Goal: Understand process/instructions: Learn how to perform a task or action

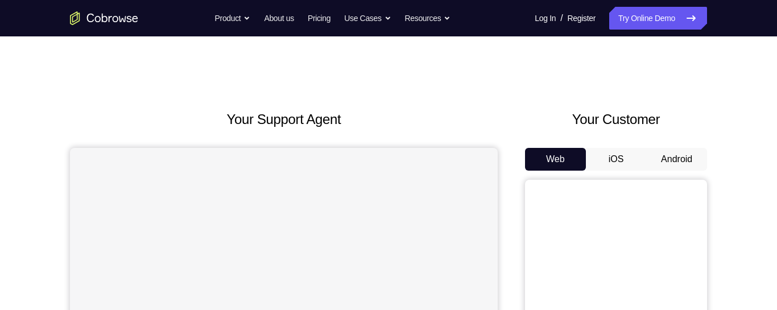
click at [672, 162] on button "Android" at bounding box center [676, 159] width 61 height 23
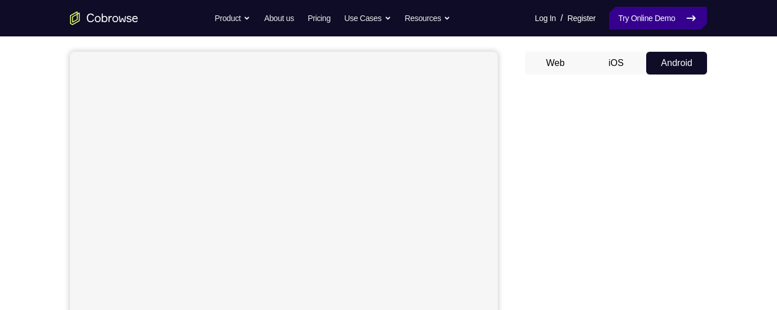
scroll to position [95, 0]
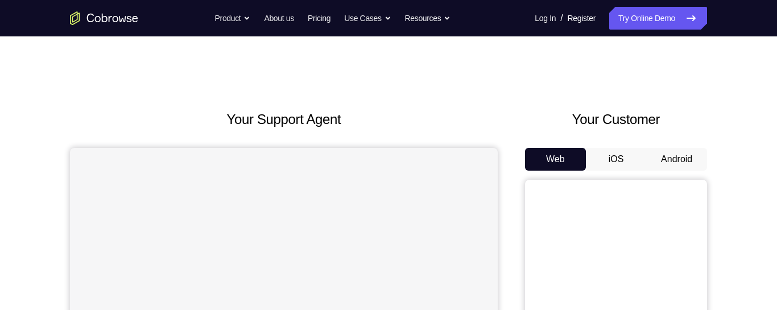
click at [668, 155] on button "Android" at bounding box center [676, 159] width 61 height 23
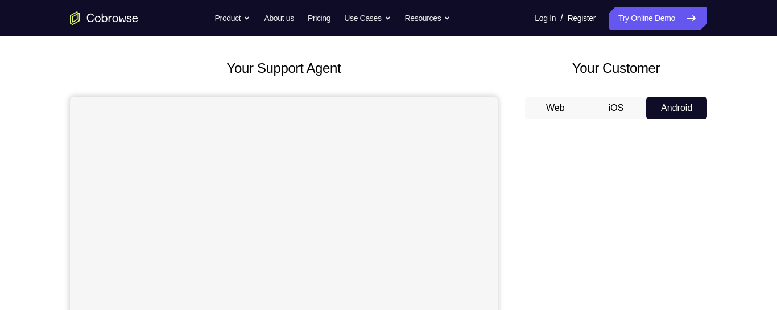
scroll to position [41, 0]
